Goal: Use online tool/utility: Use online tool/utility

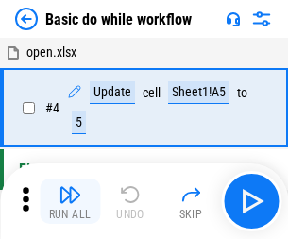
click at [70, 201] on img "button" at bounding box center [70, 194] width 23 height 23
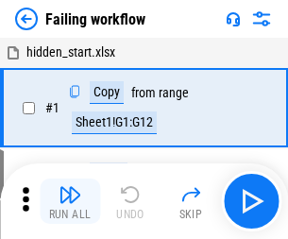
click at [70, 201] on img "button" at bounding box center [70, 194] width 23 height 23
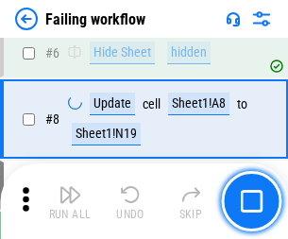
scroll to position [401, 0]
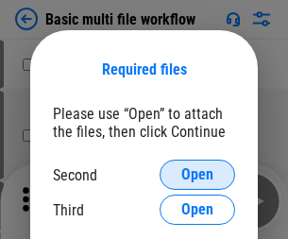
click at [198, 175] on span "Open" at bounding box center [197, 174] width 32 height 15
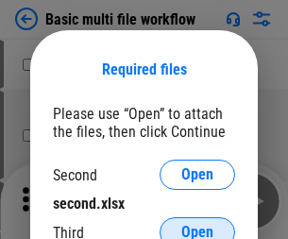
click at [198, 225] on span "Open" at bounding box center [197, 232] width 32 height 15
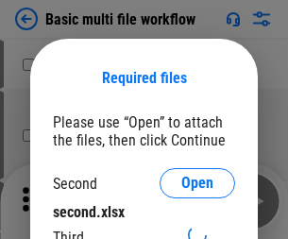
scroll to position [9, 0]
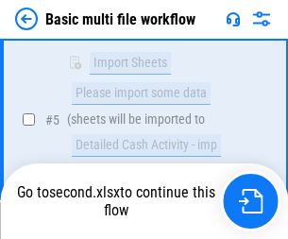
scroll to position [658, 0]
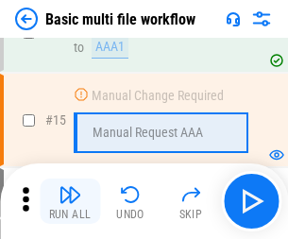
click at [70, 201] on img "button" at bounding box center [70, 194] width 23 height 23
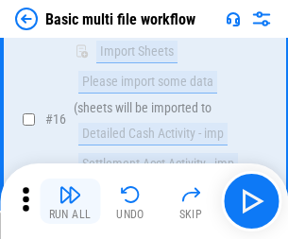
click at [70, 201] on img "button" at bounding box center [70, 194] width 23 height 23
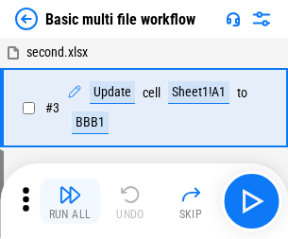
click at [70, 201] on img "button" at bounding box center [70, 194] width 23 height 23
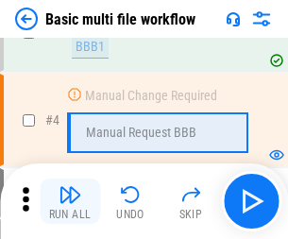
click at [70, 201] on img "button" at bounding box center [70, 194] width 23 height 23
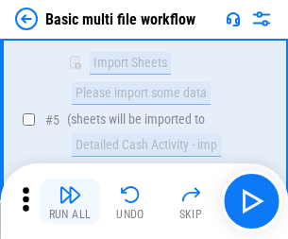
click at [70, 201] on img "button" at bounding box center [70, 194] width 23 height 23
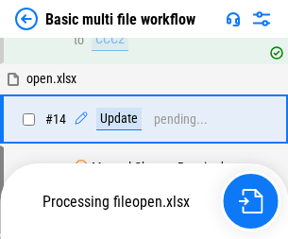
scroll to position [1125, 0]
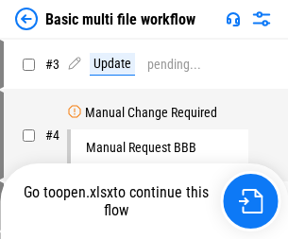
scroll to position [77, 0]
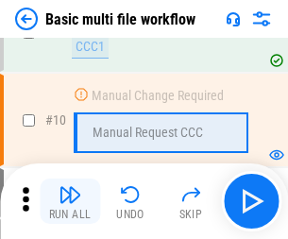
click at [70, 201] on img "button" at bounding box center [70, 194] width 23 height 23
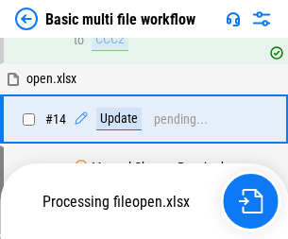
scroll to position [989, 0]
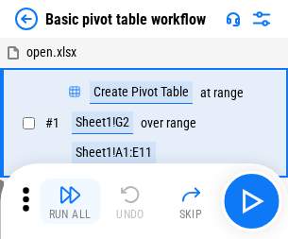
click at [70, 201] on img "button" at bounding box center [70, 194] width 23 height 23
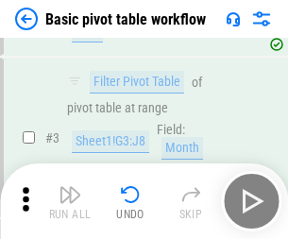
scroll to position [453, 0]
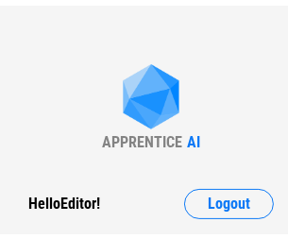
scroll to position [7, 0]
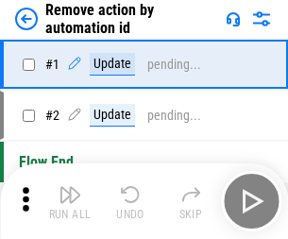
click at [70, 201] on img "button" at bounding box center [70, 194] width 23 height 23
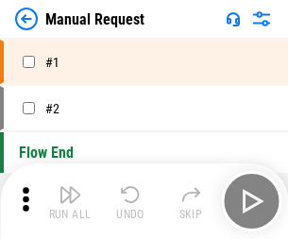
click at [70, 201] on img "button" at bounding box center [70, 194] width 23 height 23
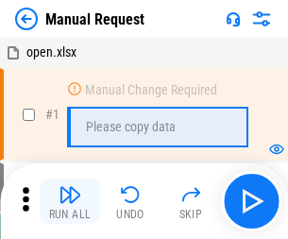
click at [70, 201] on img "button" at bounding box center [70, 194] width 23 height 23
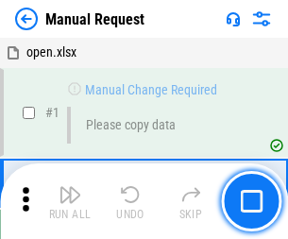
scroll to position [64, 0]
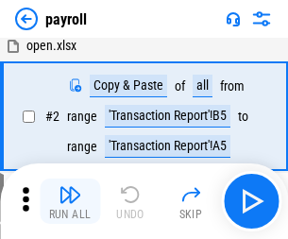
click at [70, 201] on img "button" at bounding box center [70, 194] width 23 height 23
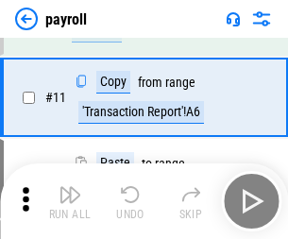
scroll to position [137, 0]
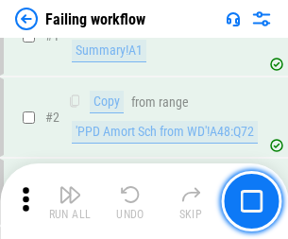
scroll to position [305, 0]
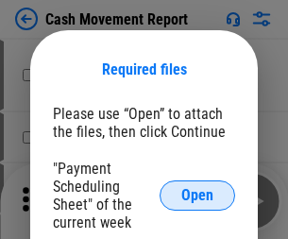
click at [198, 196] on span "Open" at bounding box center [197, 195] width 32 height 15
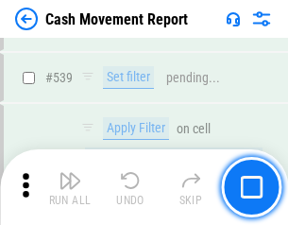
scroll to position [8389, 0]
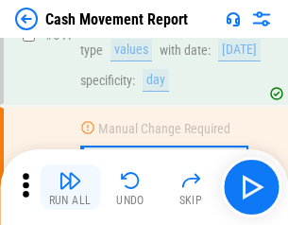
click at [70, 187] on img "button" at bounding box center [70, 180] width 23 height 23
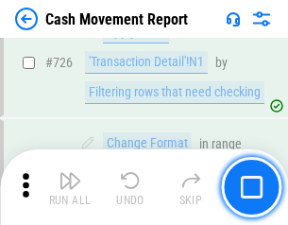
scroll to position [9862, 0]
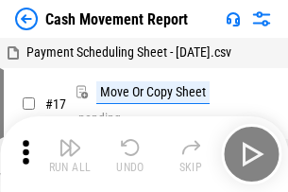
click at [70, 140] on img "button" at bounding box center [70, 147] width 23 height 23
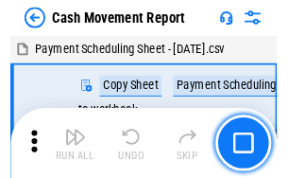
scroll to position [34, 0]
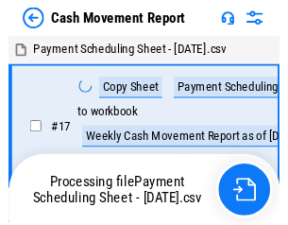
scroll to position [10, 0]
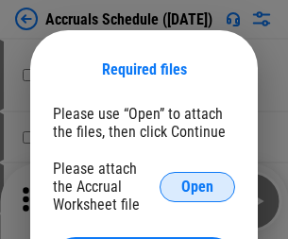
click at [198, 186] on span "Open" at bounding box center [197, 187] width 32 height 15
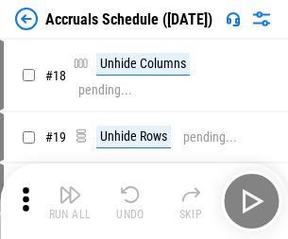
scroll to position [181, 0]
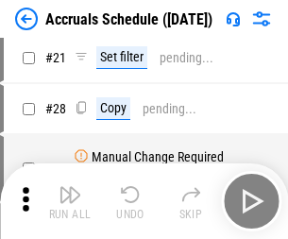
click at [70, 201] on img "button" at bounding box center [70, 194] width 23 height 23
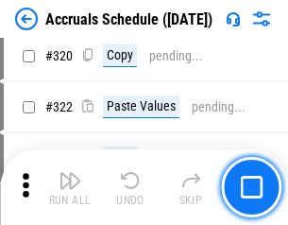
scroll to position [3516, 0]
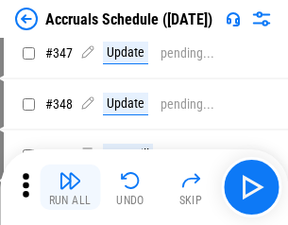
click at [70, 187] on img "button" at bounding box center [70, 180] width 23 height 23
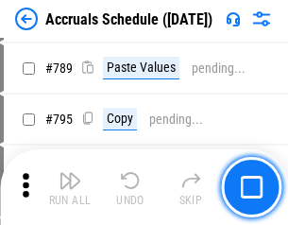
scroll to position [7940, 0]
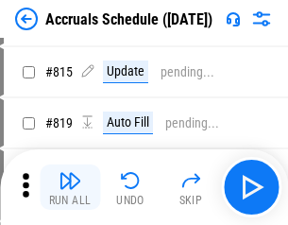
click at [70, 187] on img "button" at bounding box center [70, 180] width 23 height 23
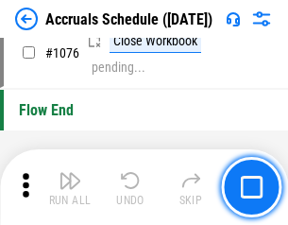
scroll to position [11321, 0]
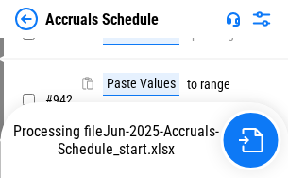
scroll to position [9066, 0]
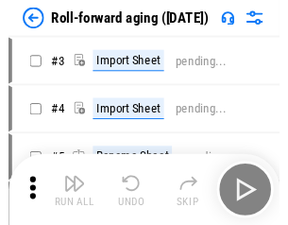
scroll to position [3, 0]
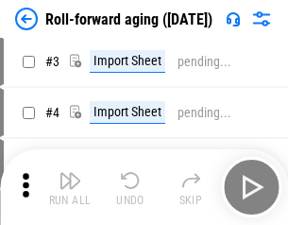
click at [70, 187] on img "button" at bounding box center [70, 180] width 23 height 23
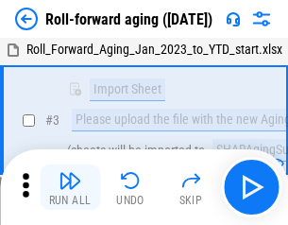
click at [70, 187] on img "button" at bounding box center [70, 180] width 23 height 23
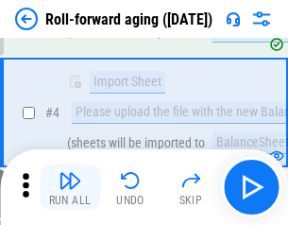
click at [70, 187] on img "button" at bounding box center [70, 180] width 23 height 23
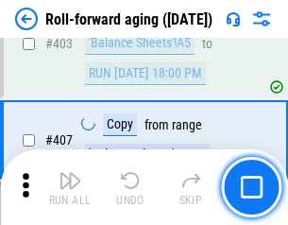
scroll to position [6555, 0]
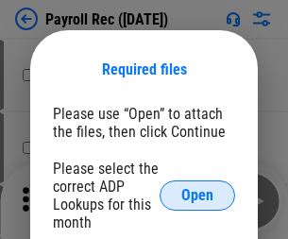
click at [198, 196] on span "Open" at bounding box center [197, 195] width 32 height 15
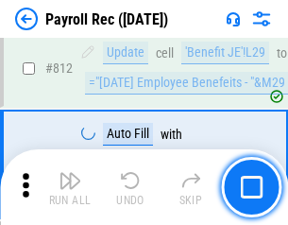
scroll to position [12009, 0]
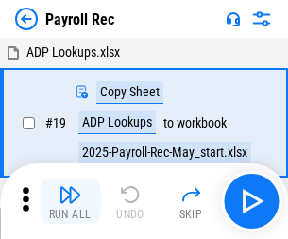
click at [70, 201] on img "button" at bounding box center [70, 194] width 23 height 23
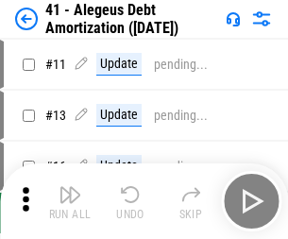
click at [70, 201] on img "button" at bounding box center [70, 194] width 23 height 23
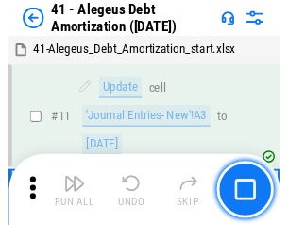
scroll to position [233, 0]
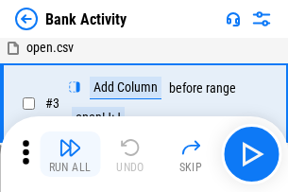
click at [70, 154] on img "button" at bounding box center [70, 147] width 23 height 23
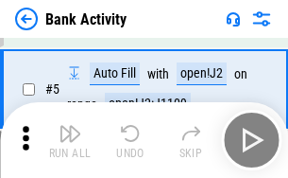
scroll to position [100, 0]
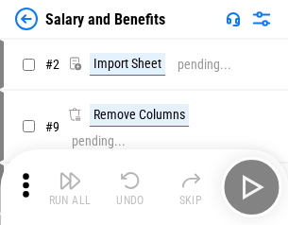
click at [70, 187] on img "button" at bounding box center [70, 180] width 23 height 23
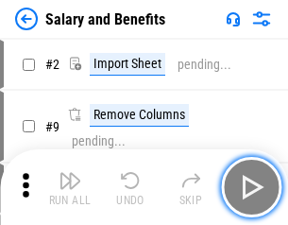
scroll to position [26, 0]
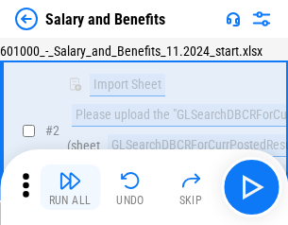
click at [70, 187] on img "button" at bounding box center [70, 180] width 23 height 23
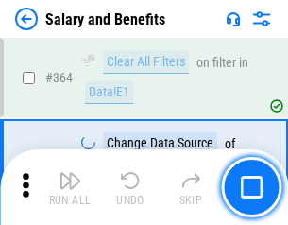
scroll to position [8901, 0]
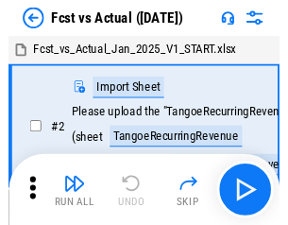
scroll to position [25, 0]
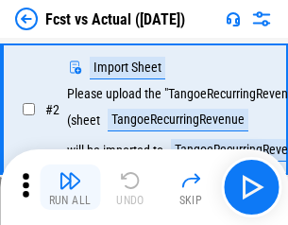
click at [70, 187] on img "button" at bounding box center [70, 180] width 23 height 23
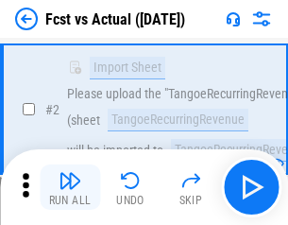
click at [70, 187] on img "button" at bounding box center [70, 180] width 23 height 23
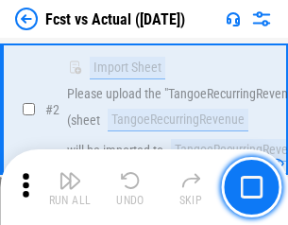
scroll to position [177, 0]
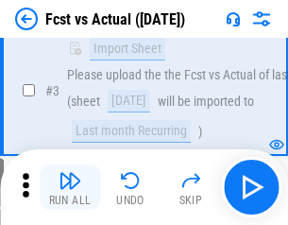
click at [70, 187] on img "button" at bounding box center [70, 180] width 23 height 23
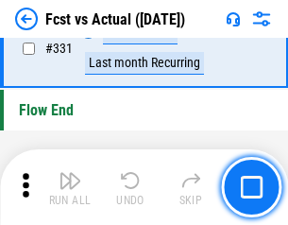
scroll to position [9048, 0]
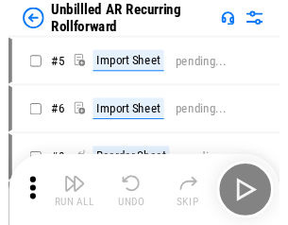
scroll to position [41, 0]
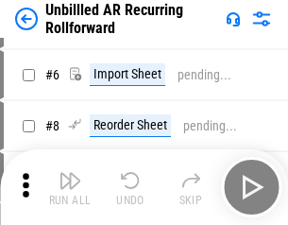
click at [70, 187] on img "button" at bounding box center [70, 180] width 23 height 23
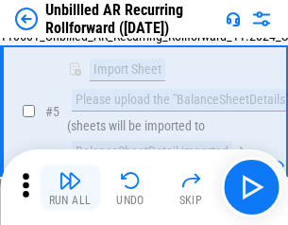
click at [70, 187] on img "button" at bounding box center [70, 180] width 23 height 23
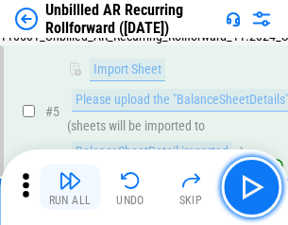
scroll to position [178, 0]
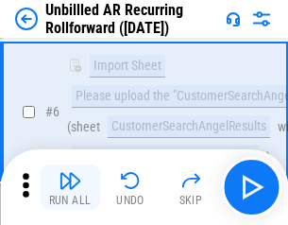
click at [70, 187] on img "button" at bounding box center [70, 180] width 23 height 23
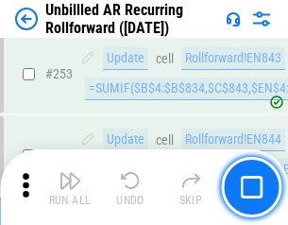
scroll to position [6420, 0]
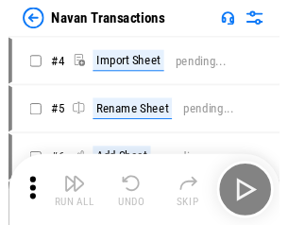
scroll to position [30, 0]
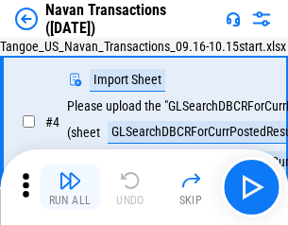
click at [70, 187] on img "button" at bounding box center [70, 180] width 23 height 23
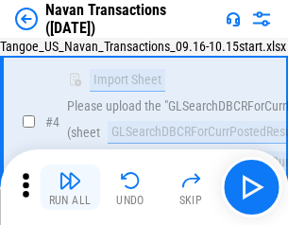
click at [70, 187] on img "button" at bounding box center [70, 180] width 23 height 23
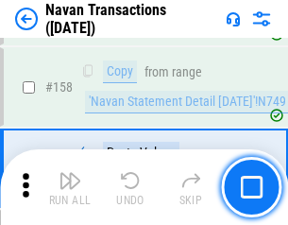
scroll to position [6128, 0]
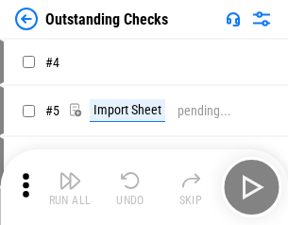
click at [70, 187] on img "button" at bounding box center [70, 180] width 23 height 23
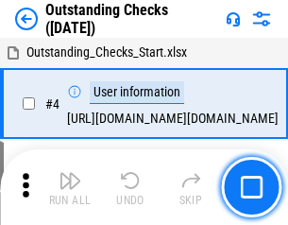
scroll to position [79, 0]
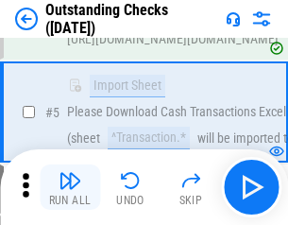
click at [70, 187] on img "button" at bounding box center [70, 180] width 23 height 23
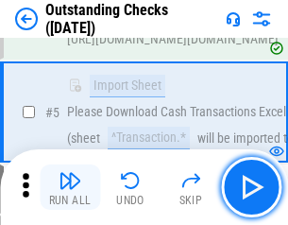
scroll to position [198, 0]
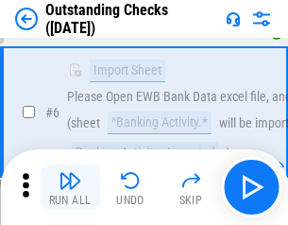
click at [70, 187] on img "button" at bounding box center [70, 180] width 23 height 23
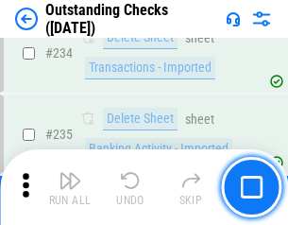
scroll to position [5740, 0]
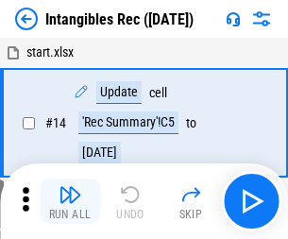
click at [70, 201] on img "button" at bounding box center [70, 194] width 23 height 23
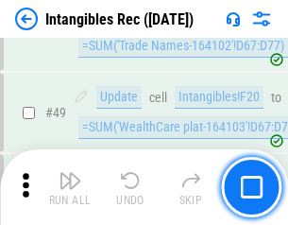
scroll to position [736, 0]
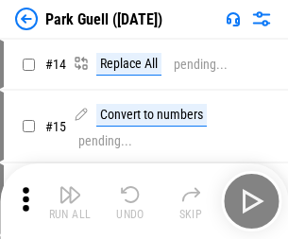
click at [70, 187] on img "button" at bounding box center [70, 194] width 23 height 23
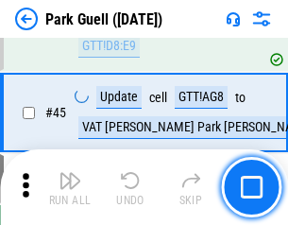
scroll to position [2364, 0]
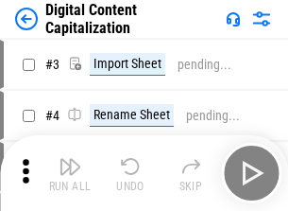
click at [70, 159] on img "button" at bounding box center [70, 166] width 23 height 23
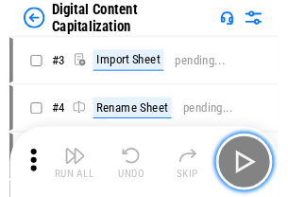
scroll to position [55, 0]
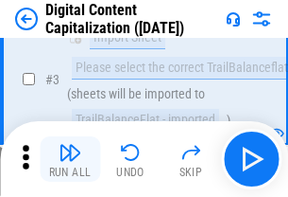
click at [70, 159] on img "button" at bounding box center [70, 152] width 23 height 23
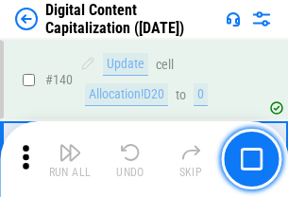
scroll to position [2005, 0]
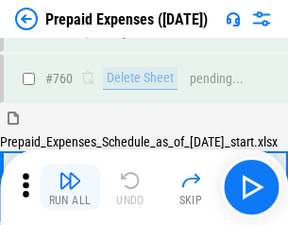
click at [70, 187] on img "button" at bounding box center [70, 180] width 23 height 23
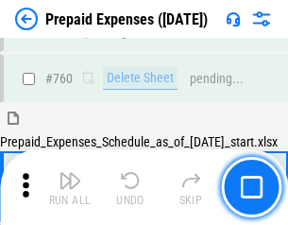
scroll to position [5239, 0]
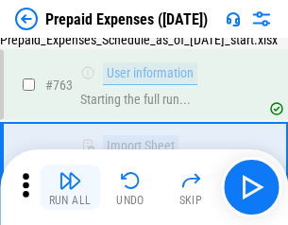
click at [70, 187] on img "button" at bounding box center [70, 180] width 23 height 23
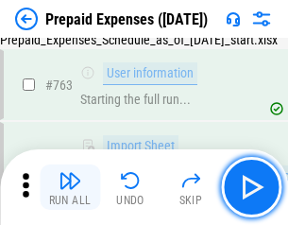
scroll to position [5350, 0]
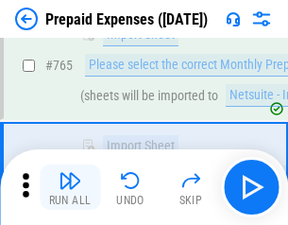
click at [70, 187] on img "button" at bounding box center [70, 180] width 23 height 23
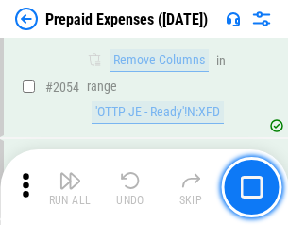
scroll to position [19758, 0]
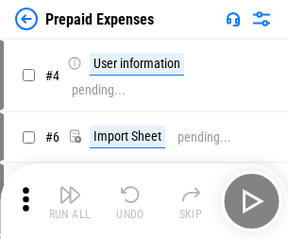
click at [70, 201] on img "button" at bounding box center [70, 194] width 23 height 23
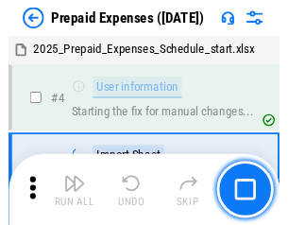
scroll to position [83, 0]
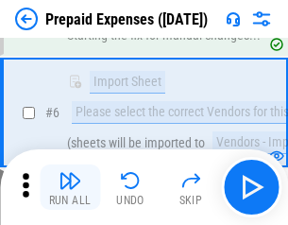
click at [70, 187] on img "button" at bounding box center [70, 180] width 23 height 23
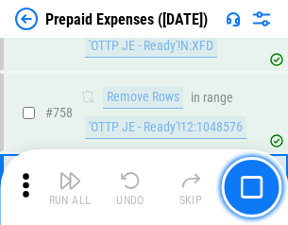
scroll to position [6735, 0]
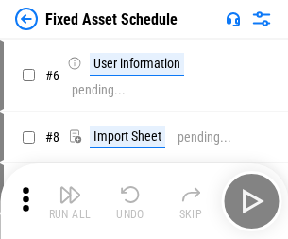
click at [70, 201] on img "button" at bounding box center [70, 194] width 23 height 23
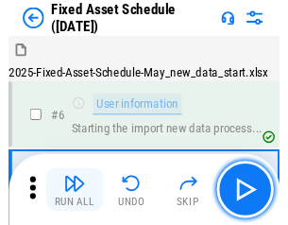
scroll to position [102, 0]
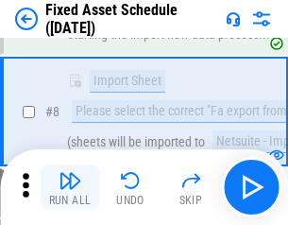
click at [70, 187] on img "button" at bounding box center [70, 180] width 23 height 23
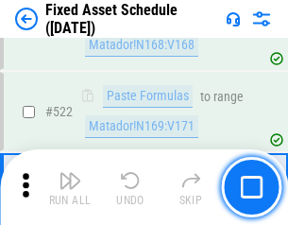
scroll to position [6570, 0]
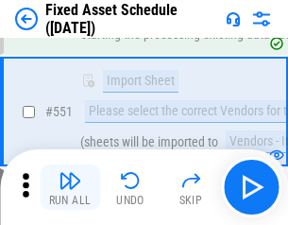
click at [70, 187] on img "button" at bounding box center [70, 180] width 23 height 23
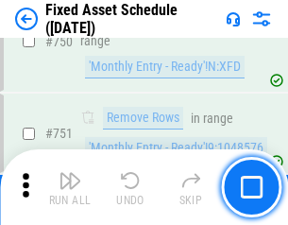
scroll to position [9215, 0]
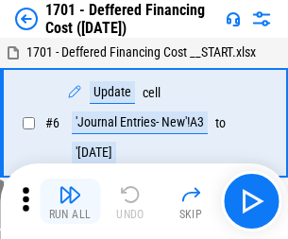
click at [70, 201] on img "button" at bounding box center [70, 194] width 23 height 23
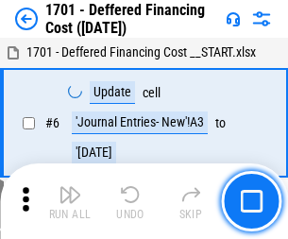
scroll to position [227, 0]
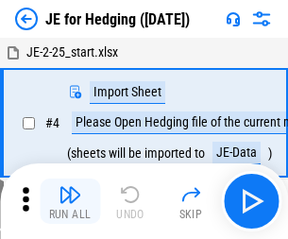
click at [70, 187] on img "button" at bounding box center [70, 194] width 23 height 23
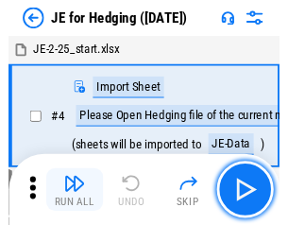
scroll to position [3, 0]
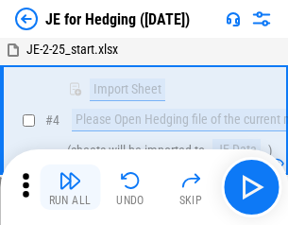
click at [70, 187] on img "button" at bounding box center [70, 180] width 23 height 23
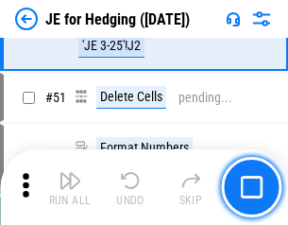
scroll to position [1224, 0]
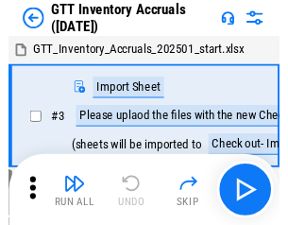
scroll to position [3, 0]
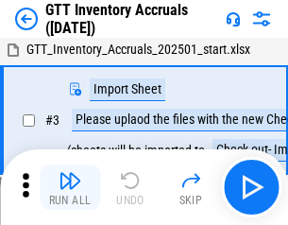
click at [70, 187] on img "button" at bounding box center [70, 180] width 23 height 23
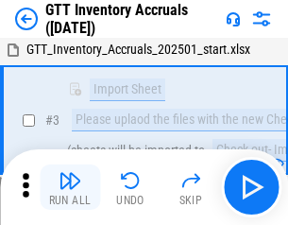
click at [70, 187] on img "button" at bounding box center [70, 180] width 23 height 23
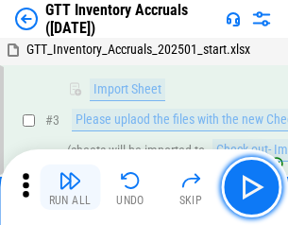
scroll to position [122, 0]
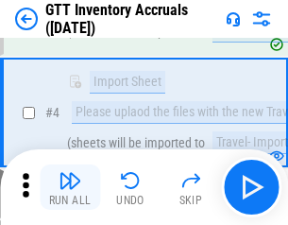
click at [70, 187] on img "button" at bounding box center [70, 180] width 23 height 23
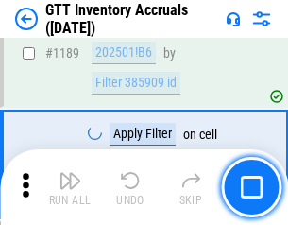
scroll to position [15435, 0]
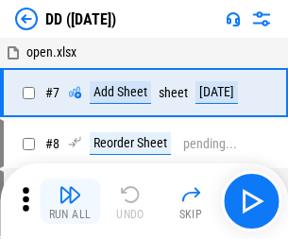
click at [70, 201] on img "button" at bounding box center [70, 194] width 23 height 23
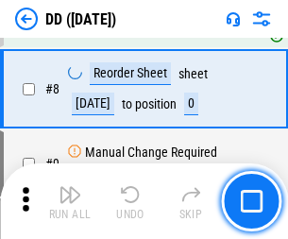
scroll to position [182, 0]
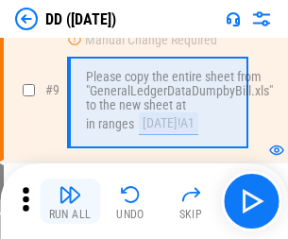
click at [70, 201] on img "button" at bounding box center [70, 194] width 23 height 23
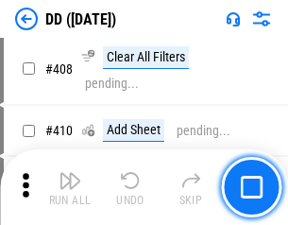
scroll to position [8457, 0]
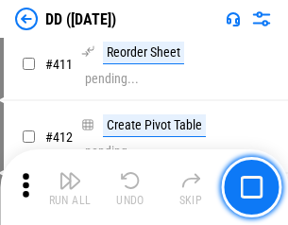
click at [70, 187] on img "button" at bounding box center [70, 180] width 23 height 23
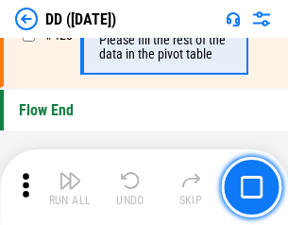
scroll to position [9047, 0]
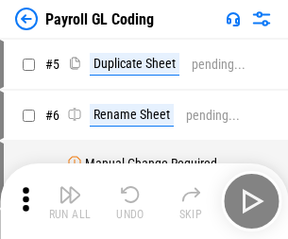
click at [70, 201] on img "button" at bounding box center [70, 194] width 23 height 23
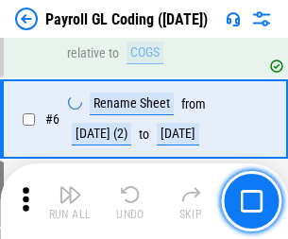
scroll to position [227, 0]
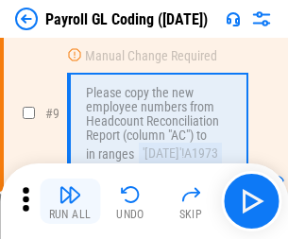
click at [70, 201] on img "button" at bounding box center [70, 194] width 23 height 23
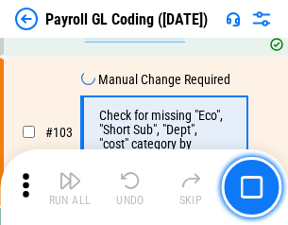
scroll to position [4435, 0]
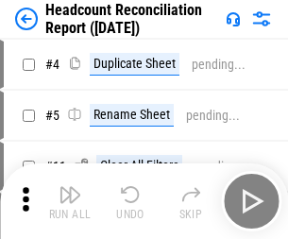
click at [70, 201] on img "button" at bounding box center [70, 194] width 23 height 23
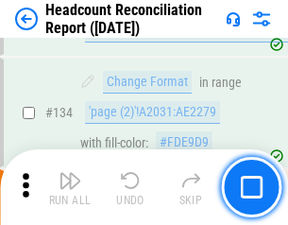
scroll to position [2272, 0]
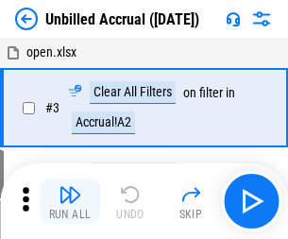
click at [70, 201] on img "button" at bounding box center [70, 194] width 23 height 23
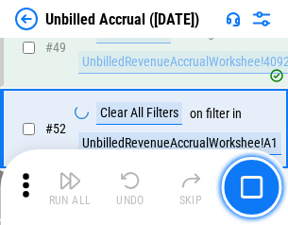
scroll to position [1714, 0]
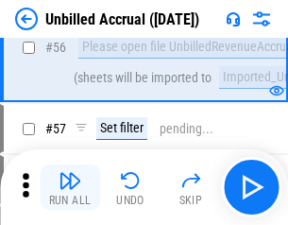
click at [70, 187] on img "button" at bounding box center [70, 180] width 23 height 23
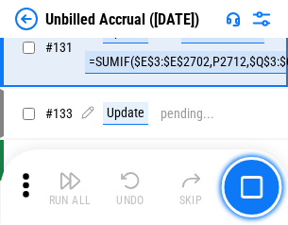
scroll to position [5630, 0]
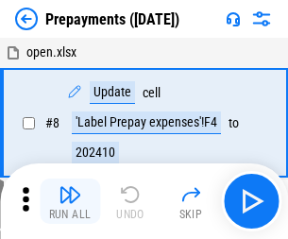
click at [70, 201] on img "button" at bounding box center [70, 194] width 23 height 23
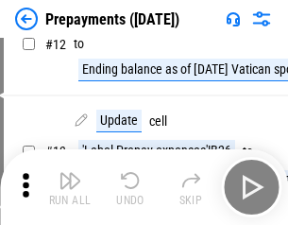
scroll to position [118, 0]
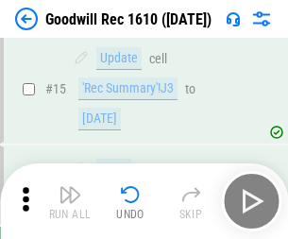
scroll to position [323, 0]
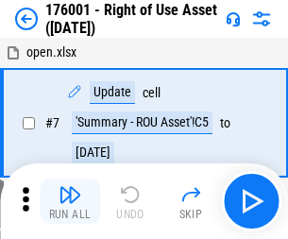
click at [70, 201] on img "button" at bounding box center [70, 194] width 23 height 23
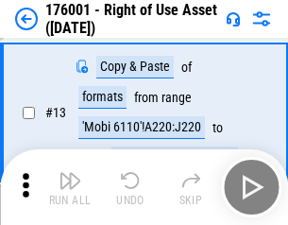
scroll to position [122, 0]
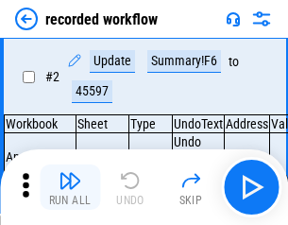
click at [70, 187] on img "button" at bounding box center [70, 180] width 23 height 23
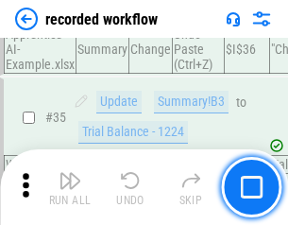
scroll to position [5908, 0]
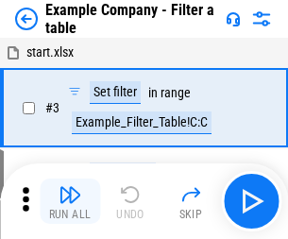
click at [70, 201] on img "button" at bounding box center [70, 194] width 23 height 23
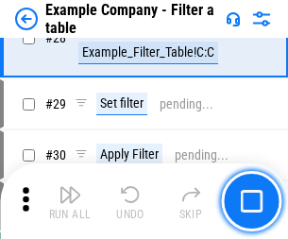
scroll to position [1730, 0]
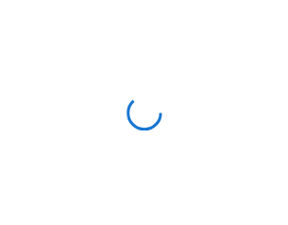
scroll to position [29, 0]
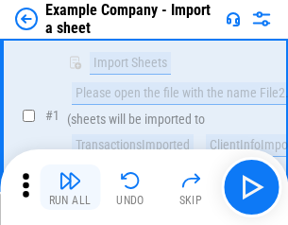
click at [70, 187] on img "button" at bounding box center [70, 180] width 23 height 23
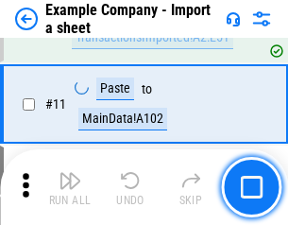
scroll to position [418, 0]
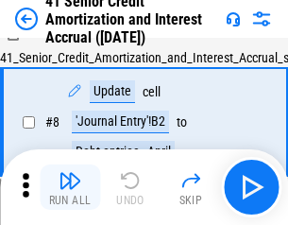
click at [70, 187] on img "button" at bounding box center [70, 180] width 23 height 23
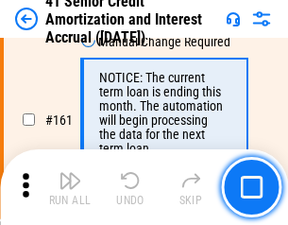
click at [70, 187] on img "button" at bounding box center [70, 180] width 23 height 23
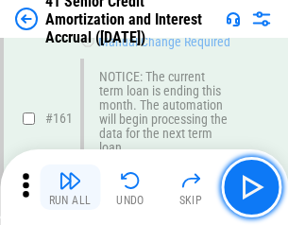
scroll to position [2022, 0]
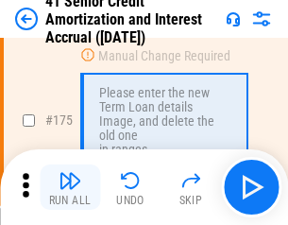
click at [70, 187] on img "button" at bounding box center [70, 180] width 23 height 23
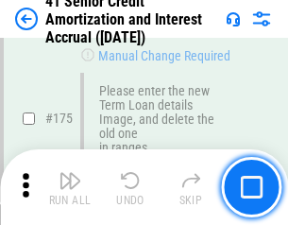
scroll to position [2214, 0]
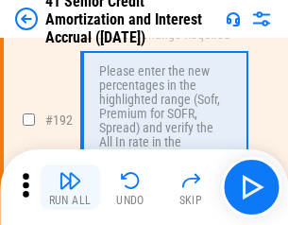
click at [70, 187] on img "button" at bounding box center [70, 180] width 23 height 23
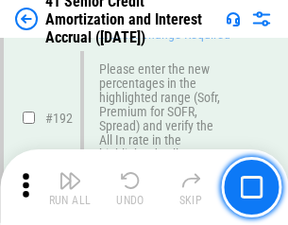
scroll to position [2412, 0]
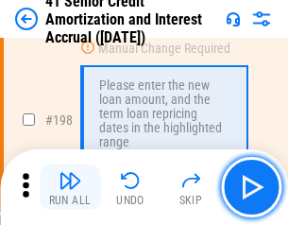
click at [70, 187] on img "button" at bounding box center [70, 180] width 23 height 23
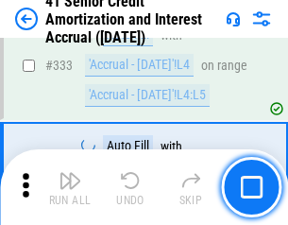
scroll to position [4829, 0]
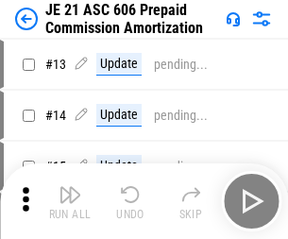
click at [70, 187] on img "button" at bounding box center [70, 194] width 23 height 23
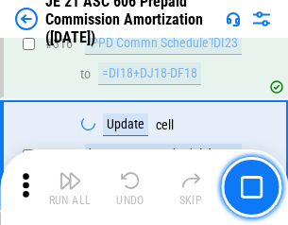
scroll to position [3529, 0]
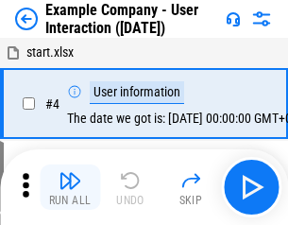
click at [70, 187] on img "button" at bounding box center [70, 180] width 23 height 23
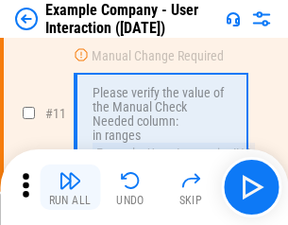
click at [70, 187] on img "button" at bounding box center [70, 180] width 23 height 23
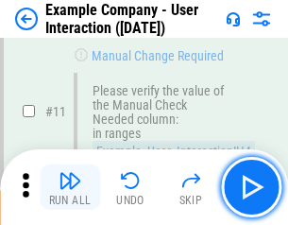
scroll to position [409, 0]
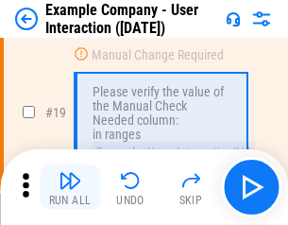
click at [70, 187] on img "button" at bounding box center [70, 180] width 23 height 23
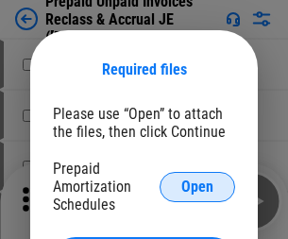
click at [198, 186] on span "Open" at bounding box center [197, 187] width 32 height 15
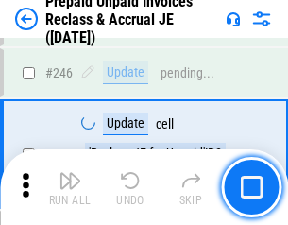
scroll to position [2552, 0]
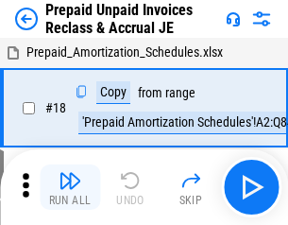
click at [70, 187] on img "button" at bounding box center [70, 180] width 23 height 23
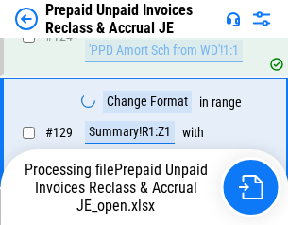
scroll to position [1645, 0]
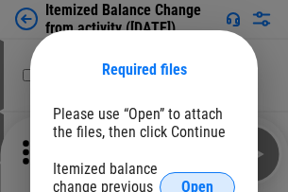
click at [198, 180] on span "Open" at bounding box center [197, 187] width 32 height 15
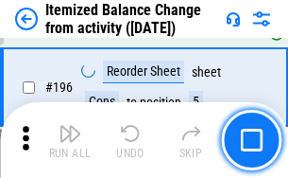
scroll to position [3638, 0]
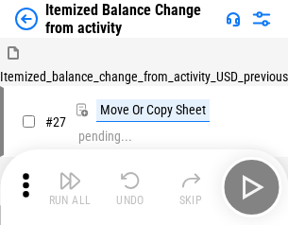
scroll to position [29, 0]
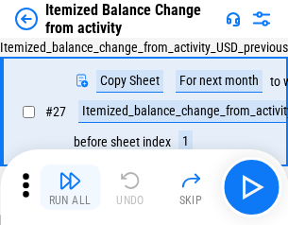
click at [70, 187] on img "button" at bounding box center [70, 180] width 23 height 23
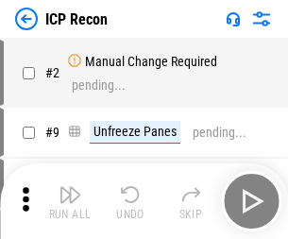
scroll to position [9, 0]
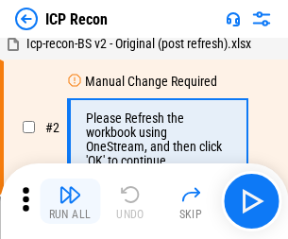
click at [70, 201] on img "button" at bounding box center [70, 194] width 23 height 23
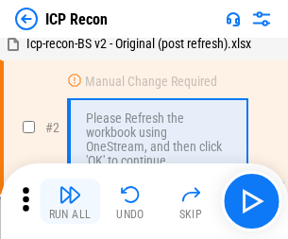
click at [70, 201] on img "button" at bounding box center [70, 194] width 23 height 23
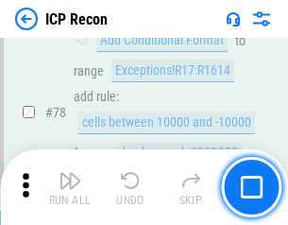
scroll to position [1852, 0]
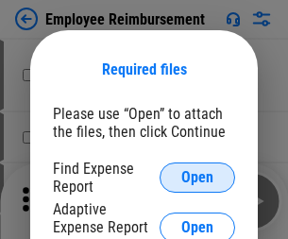
click at [198, 178] on span "Open" at bounding box center [197, 177] width 32 height 15
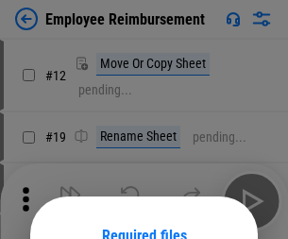
scroll to position [166, 0]
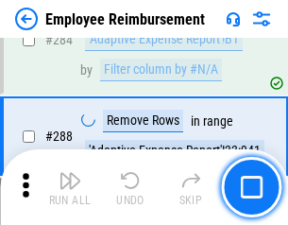
scroll to position [5138, 0]
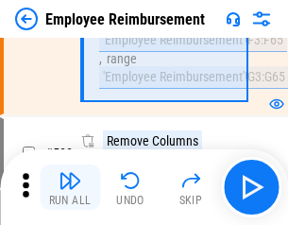
click at [70, 187] on img "button" at bounding box center [70, 180] width 23 height 23
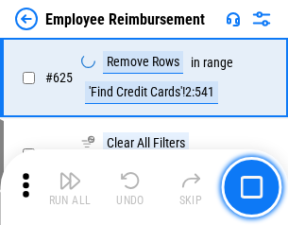
scroll to position [11317, 0]
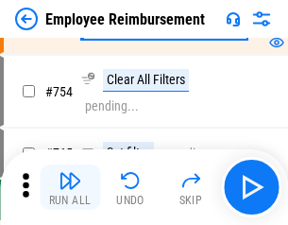
click at [70, 187] on img "button" at bounding box center [70, 180] width 23 height 23
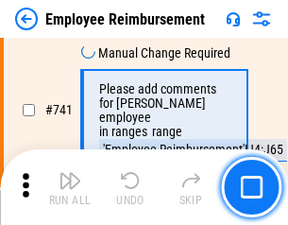
scroll to position [13261, 0]
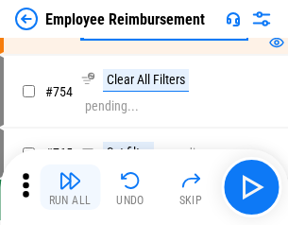
click at [70, 187] on img "button" at bounding box center [70, 180] width 23 height 23
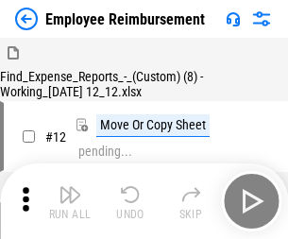
scroll to position [64, 0]
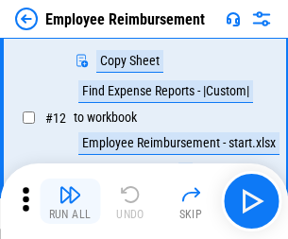
click at [70, 201] on img "button" at bounding box center [70, 194] width 23 height 23
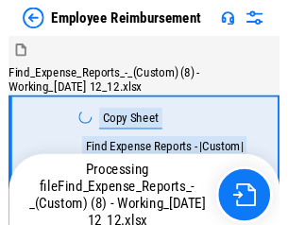
scroll to position [64, 0]
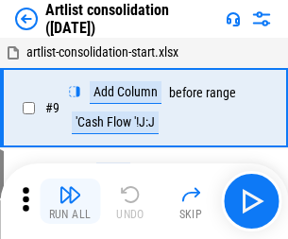
click at [70, 201] on img "button" at bounding box center [70, 194] width 23 height 23
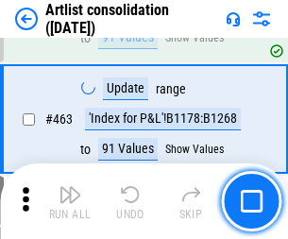
scroll to position [8277, 0]
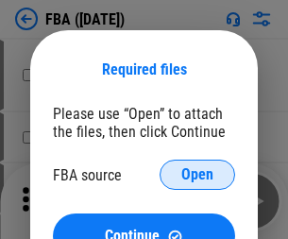
click at [198, 175] on span "Open" at bounding box center [197, 174] width 32 height 15
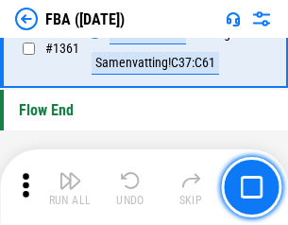
scroll to position [20300, 0]
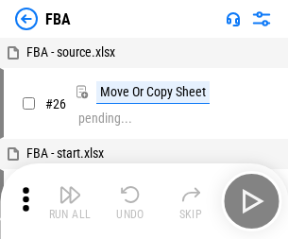
scroll to position [19, 0]
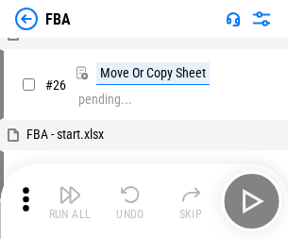
click at [70, 201] on img "button" at bounding box center [70, 194] width 23 height 23
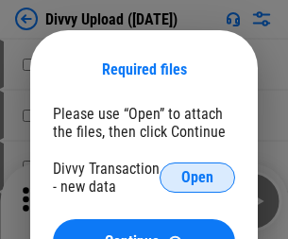
click at [198, 178] on span "Open" at bounding box center [197, 177] width 32 height 15
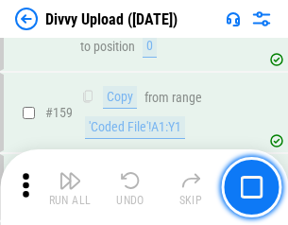
scroll to position [1957, 0]
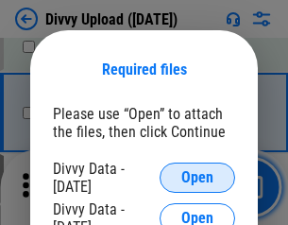
click at [198, 178] on span "Open" at bounding box center [197, 177] width 32 height 15
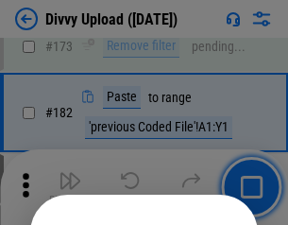
scroll to position [2122, 0]
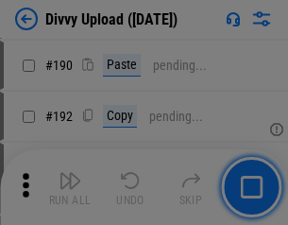
scroll to position [2386, 0]
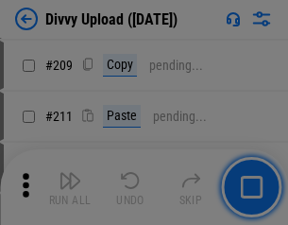
scroll to position [3211, 0]
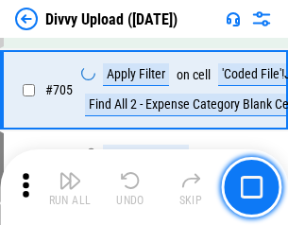
scroll to position [12930, 0]
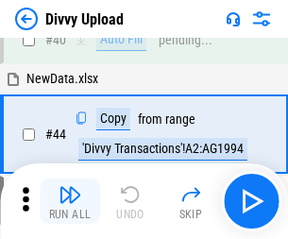
click at [70, 201] on img "button" at bounding box center [70, 194] width 23 height 23
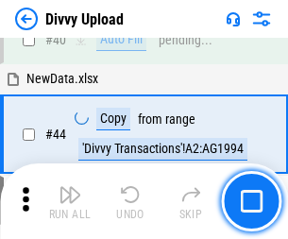
scroll to position [208, 0]
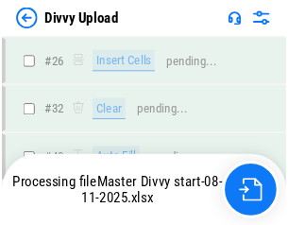
scroll to position [1957, 0]
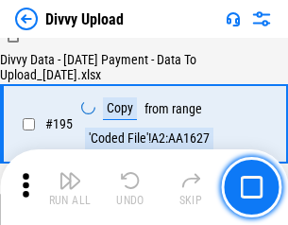
scroll to position [2642, 0]
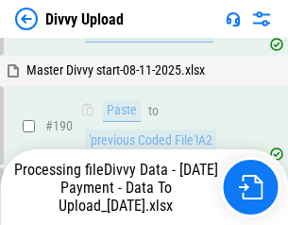
scroll to position [2532, 0]
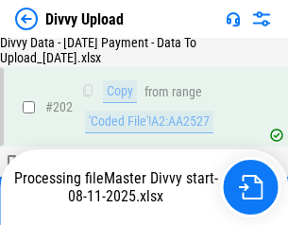
scroll to position [3058, 0]
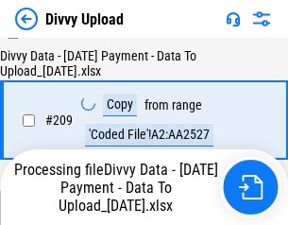
scroll to position [3490, 0]
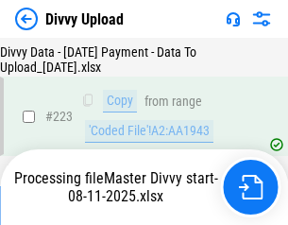
scroll to position [4309, 0]
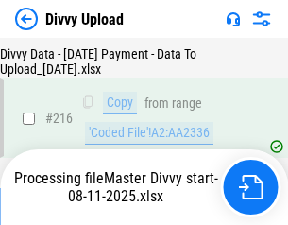
scroll to position [3907, 0]
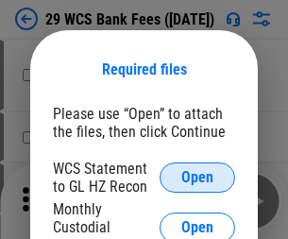
click at [198, 178] on span "Open" at bounding box center [197, 177] width 32 height 15
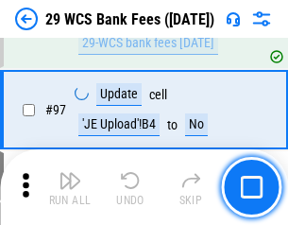
scroll to position [1842, 0]
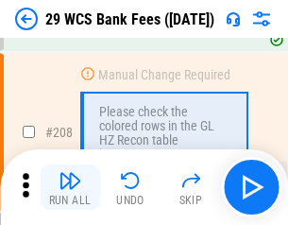
click at [70, 187] on img "button" at bounding box center [70, 180] width 23 height 23
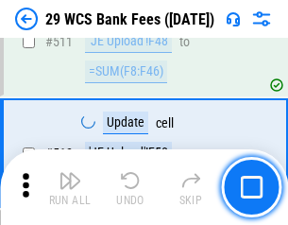
scroll to position [9510, 0]
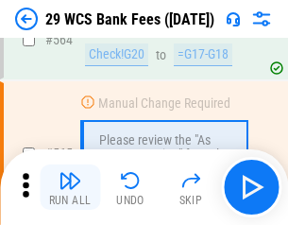
click at [70, 187] on img "button" at bounding box center [70, 180] width 23 height 23
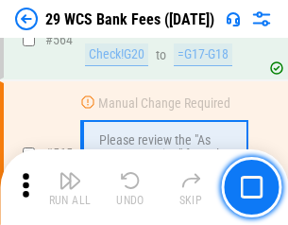
scroll to position [10223, 0]
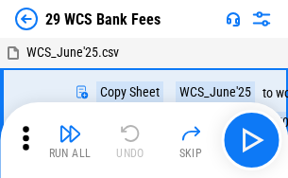
scroll to position [34, 0]
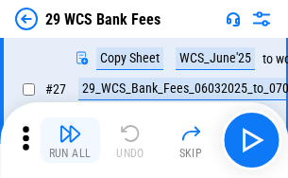
click at [70, 140] on img "button" at bounding box center [70, 133] width 23 height 23
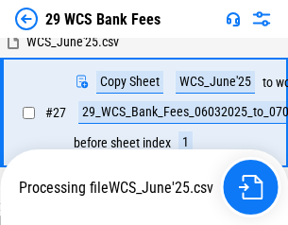
scroll to position [377, 0]
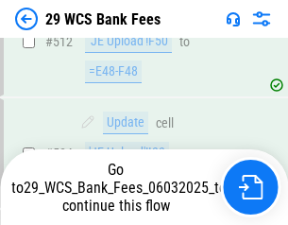
scroll to position [10091, 0]
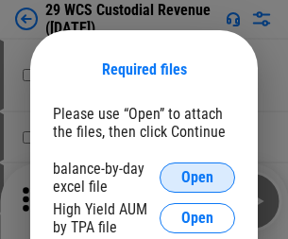
click at [198, 178] on span "Open" at bounding box center [197, 177] width 32 height 15
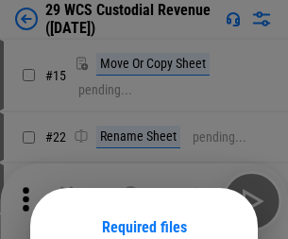
scroll to position [158, 0]
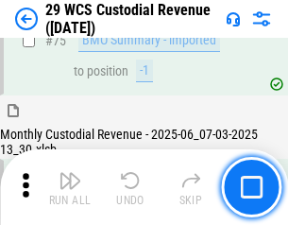
scroll to position [1974, 0]
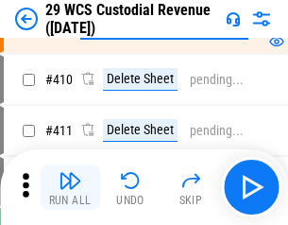
click at [70, 187] on img "button" at bounding box center [70, 180] width 23 height 23
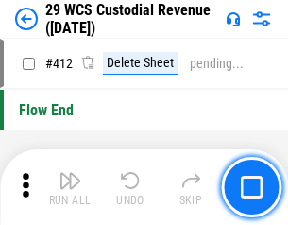
scroll to position [9027, 0]
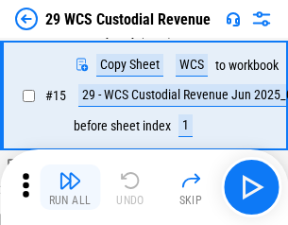
click at [70, 187] on img "button" at bounding box center [70, 180] width 23 height 23
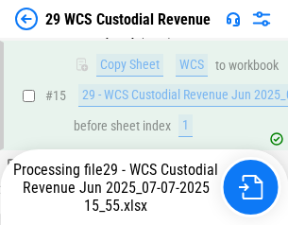
scroll to position [332, 0]
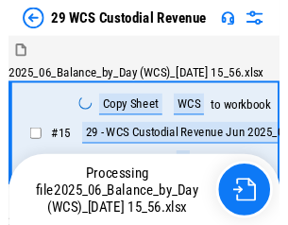
scroll to position [45, 0]
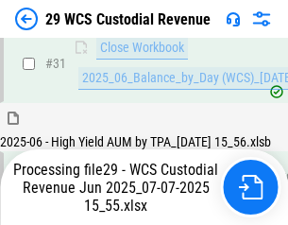
scroll to position [971, 0]
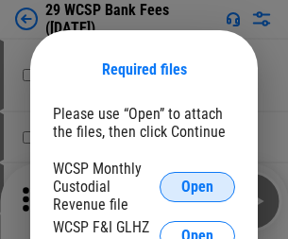
click at [198, 186] on span "Open" at bounding box center [197, 187] width 32 height 15
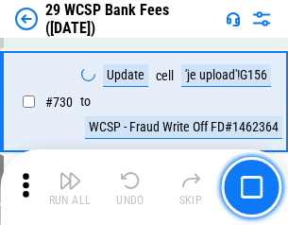
scroll to position [9525, 0]
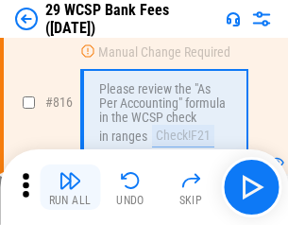
click at [70, 187] on img "button" at bounding box center [70, 180] width 23 height 23
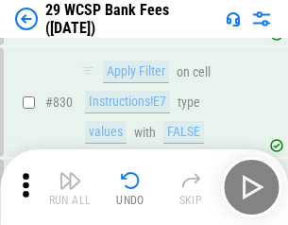
scroll to position [11993, 0]
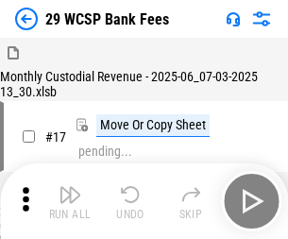
click at [70, 187] on img "button" at bounding box center [70, 194] width 23 height 23
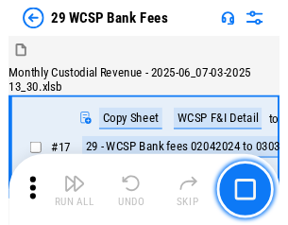
scroll to position [45, 0]
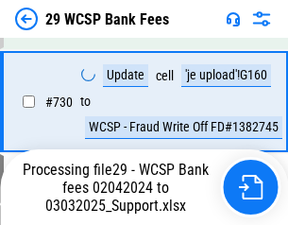
scroll to position [10569, 0]
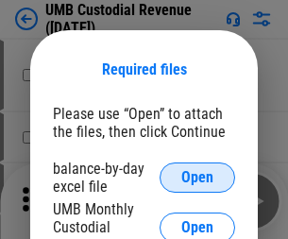
click at [198, 178] on span "Open" at bounding box center [197, 177] width 32 height 15
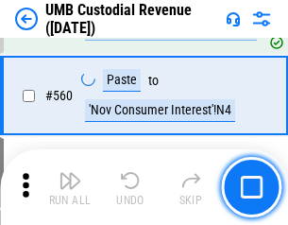
scroll to position [8661, 0]
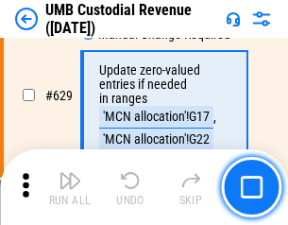
click at [70, 187] on img "button" at bounding box center [70, 180] width 23 height 23
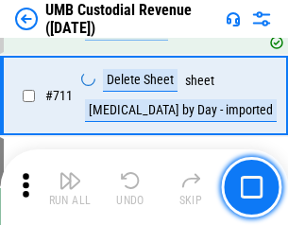
scroll to position [11506, 0]
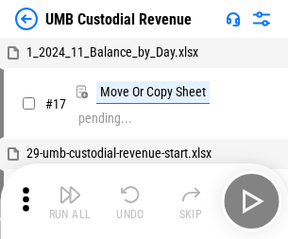
scroll to position [14, 0]
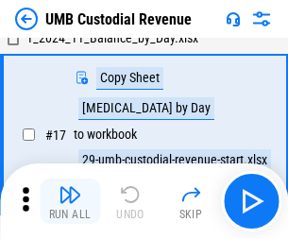
click at [70, 201] on img "button" at bounding box center [70, 194] width 23 height 23
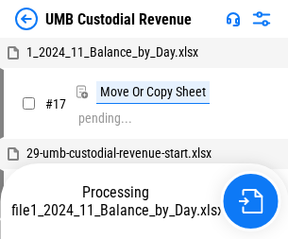
scroll to position [14, 0]
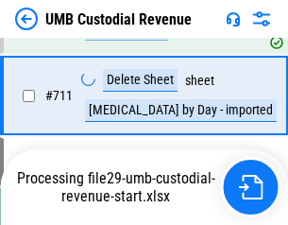
scroll to position [11463, 0]
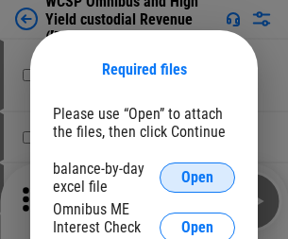
click at [198, 178] on span "Open" at bounding box center [197, 177] width 32 height 15
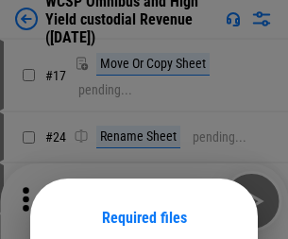
scroll to position [148, 0]
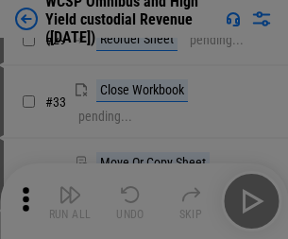
scroll to position [432, 0]
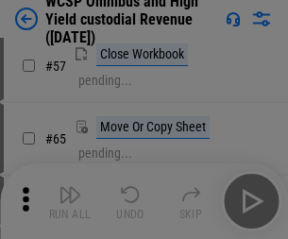
scroll to position [824, 0]
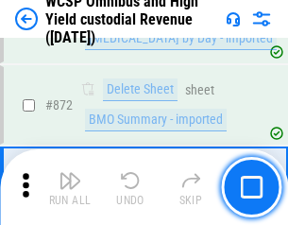
scroll to position [15997, 0]
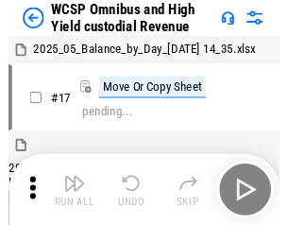
scroll to position [10, 0]
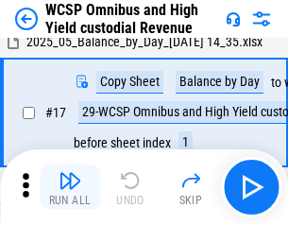
click at [70, 187] on img "button" at bounding box center [70, 180] width 23 height 23
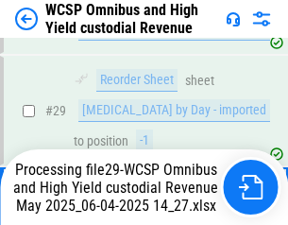
scroll to position [393, 0]
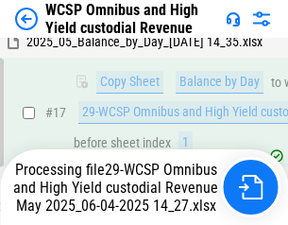
scroll to position [393, 0]
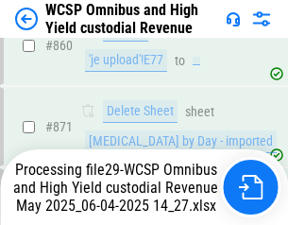
scroll to position [15954, 0]
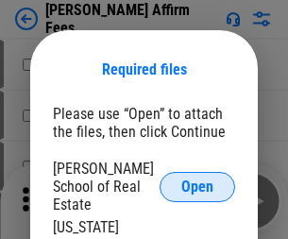
click at [198, 180] on span "Open" at bounding box center [197, 187] width 32 height 15
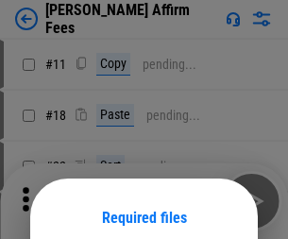
scroll to position [148, 0]
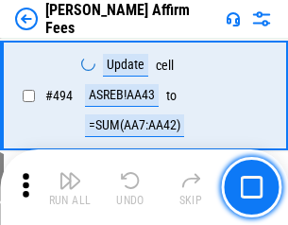
scroll to position [5140, 0]
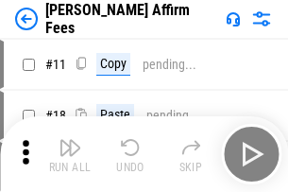
click at [70, 140] on img "button" at bounding box center [70, 147] width 23 height 23
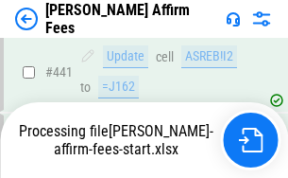
scroll to position [4957, 0]
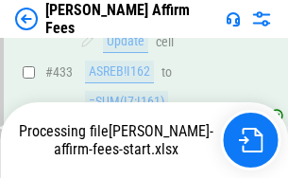
scroll to position [4986, 0]
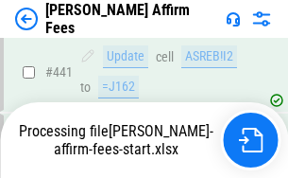
scroll to position [4957, 0]
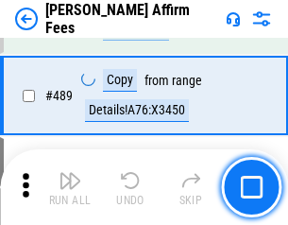
scroll to position [4934, 0]
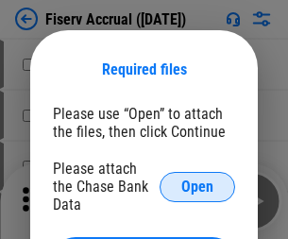
click at [198, 180] on span "Open" at bounding box center [197, 187] width 32 height 15
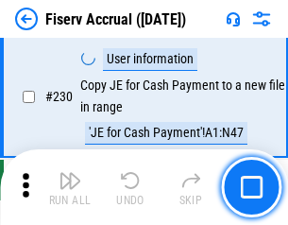
scroll to position [5989, 0]
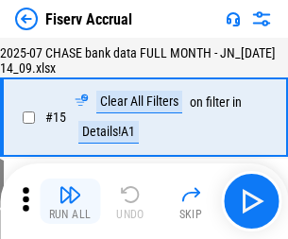
click at [70, 201] on img "button" at bounding box center [70, 194] width 23 height 23
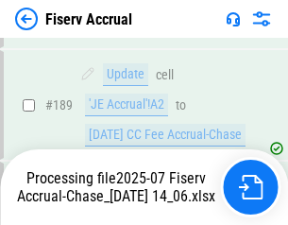
scroll to position [4858, 0]
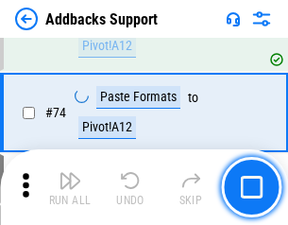
scroll to position [1376, 0]
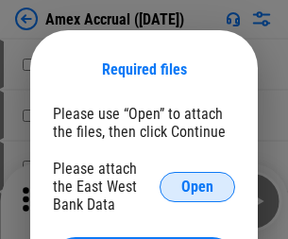
click at [198, 186] on span "Open" at bounding box center [197, 187] width 32 height 15
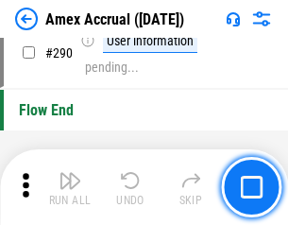
scroll to position [5886, 0]
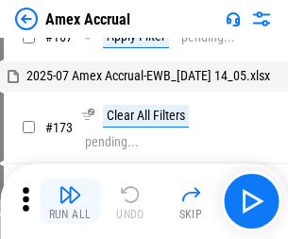
click at [70, 201] on img "button" at bounding box center [70, 194] width 23 height 23
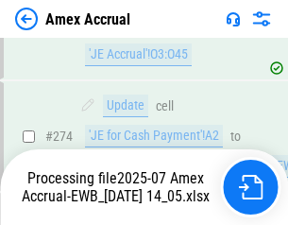
scroll to position [5633, 0]
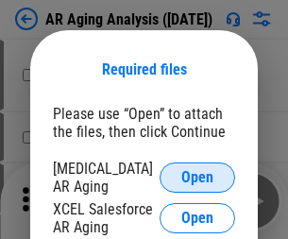
click at [198, 175] on span "Open" at bounding box center [197, 177] width 32 height 15
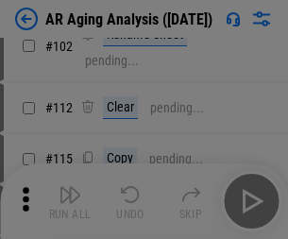
scroll to position [260, 0]
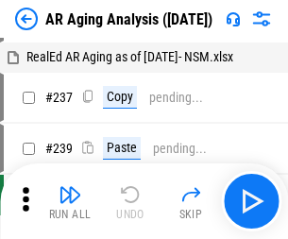
scroll to position [19, 0]
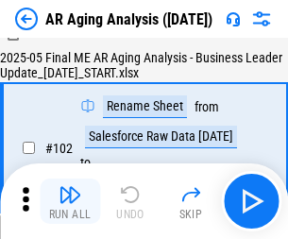
click at [70, 201] on img "button" at bounding box center [70, 194] width 23 height 23
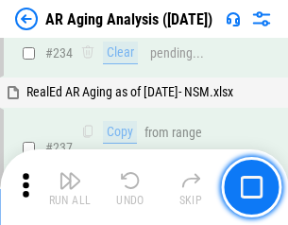
scroll to position [2930, 0]
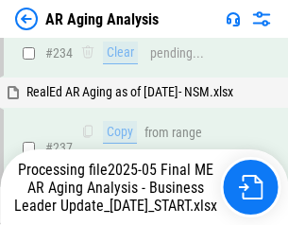
scroll to position [2987, 0]
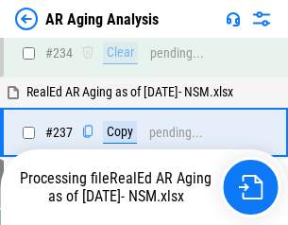
scroll to position [2908, 0]
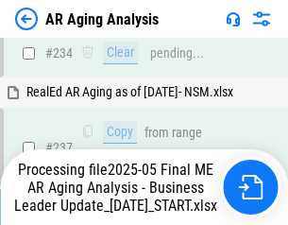
scroll to position [2908, 0]
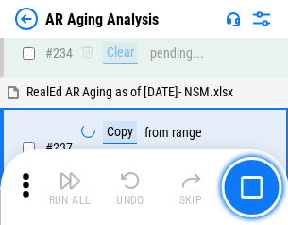
scroll to position [2908, 0]
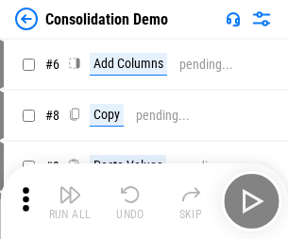
click at [70, 201] on img "button" at bounding box center [70, 194] width 23 height 23
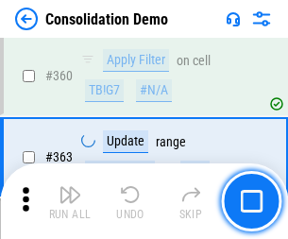
scroll to position [6335, 0]
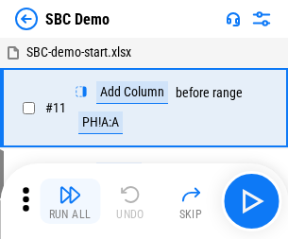
click at [70, 201] on img "button" at bounding box center [70, 194] width 23 height 23
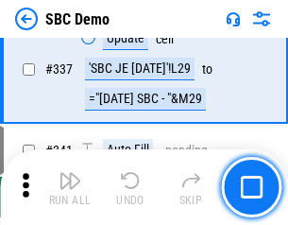
scroll to position [4972, 0]
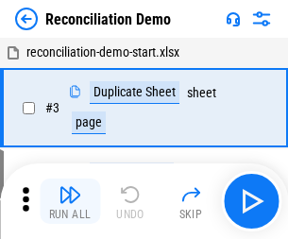
click at [70, 201] on img "button" at bounding box center [70, 194] width 23 height 23
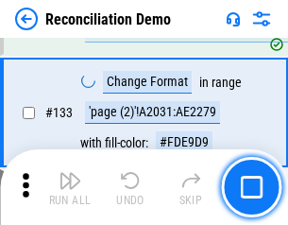
scroll to position [2245, 0]
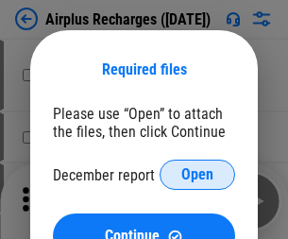
click at [198, 175] on span "Open" at bounding box center [197, 174] width 32 height 15
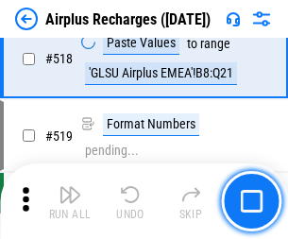
scroll to position [8134, 0]
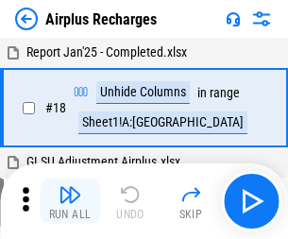
click at [70, 201] on img "button" at bounding box center [70, 194] width 23 height 23
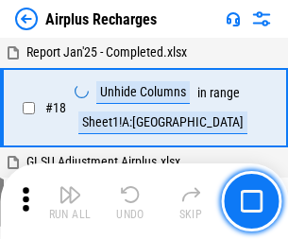
scroll to position [83, 0]
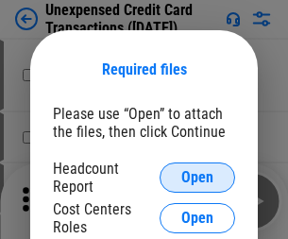
click at [198, 178] on span "Open" at bounding box center [197, 177] width 32 height 15
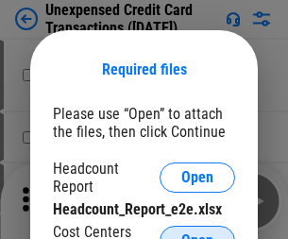
click at [198, 233] on span "Open" at bounding box center [197, 240] width 32 height 15
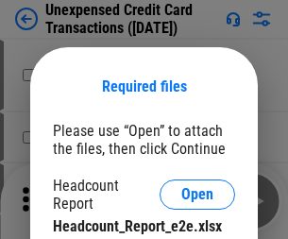
scroll to position [17, 0]
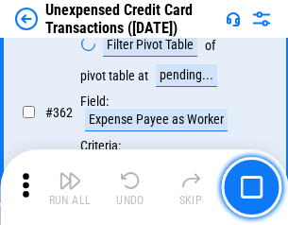
scroll to position [4861, 0]
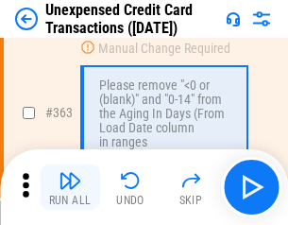
click at [70, 187] on img "button" at bounding box center [70, 180] width 23 height 23
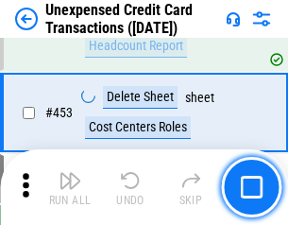
scroll to position [6447, 0]
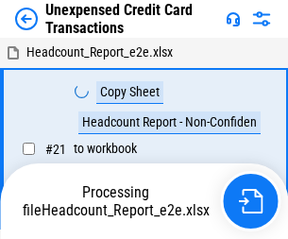
scroll to position [22, 0]
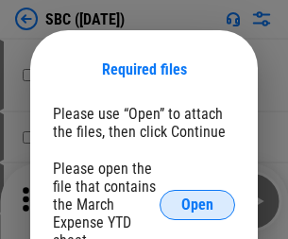
click at [198, 204] on span "Open" at bounding box center [197, 205] width 32 height 15
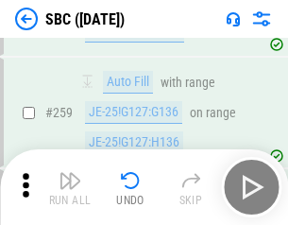
scroll to position [3694, 0]
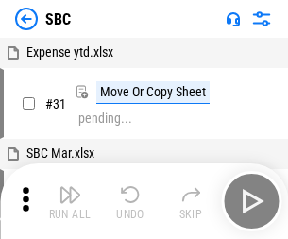
scroll to position [19, 0]
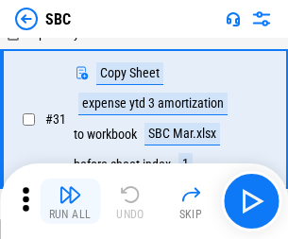
click at [70, 201] on img "button" at bounding box center [70, 194] width 23 height 23
